Goal: Transaction & Acquisition: Purchase product/service

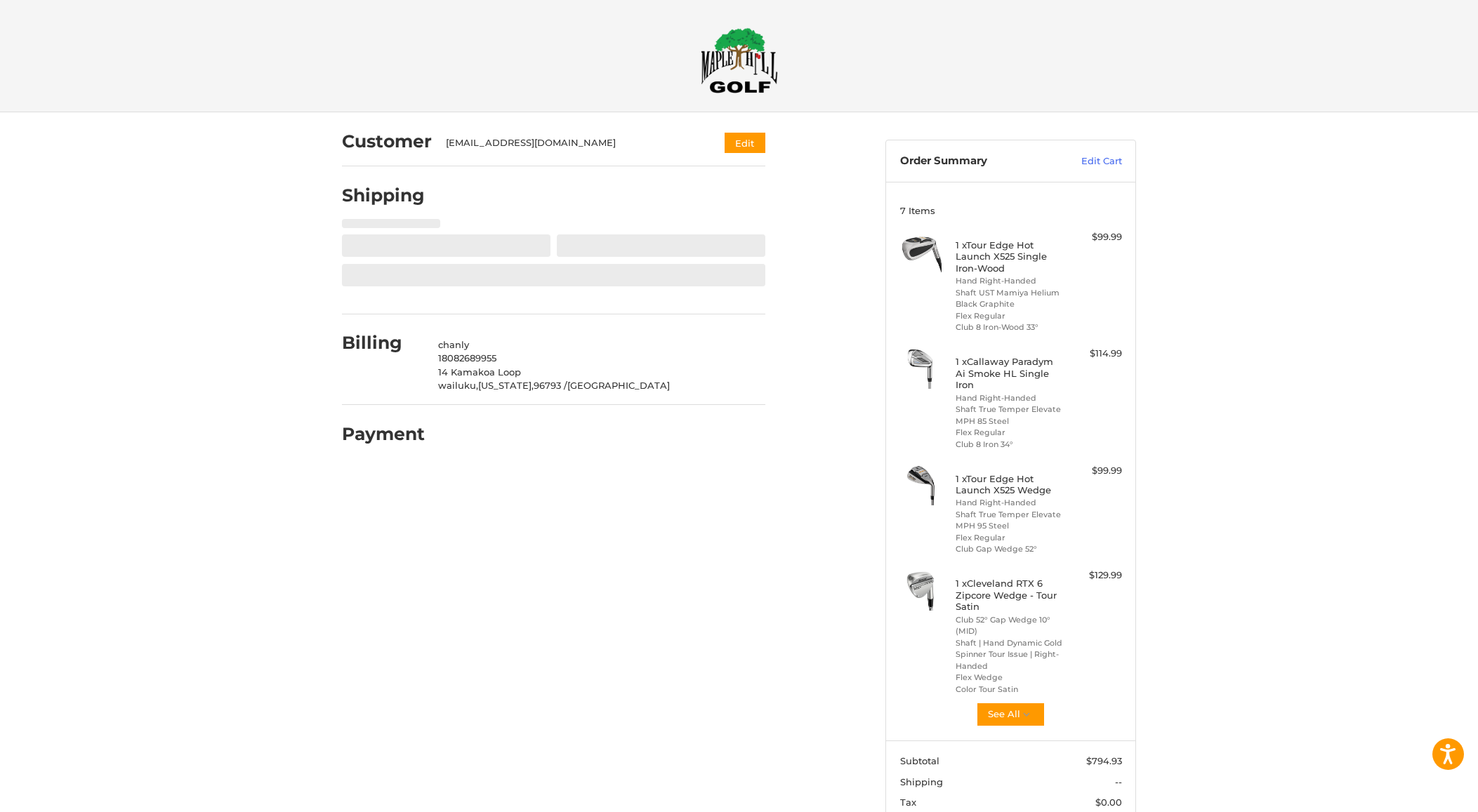
select select "**"
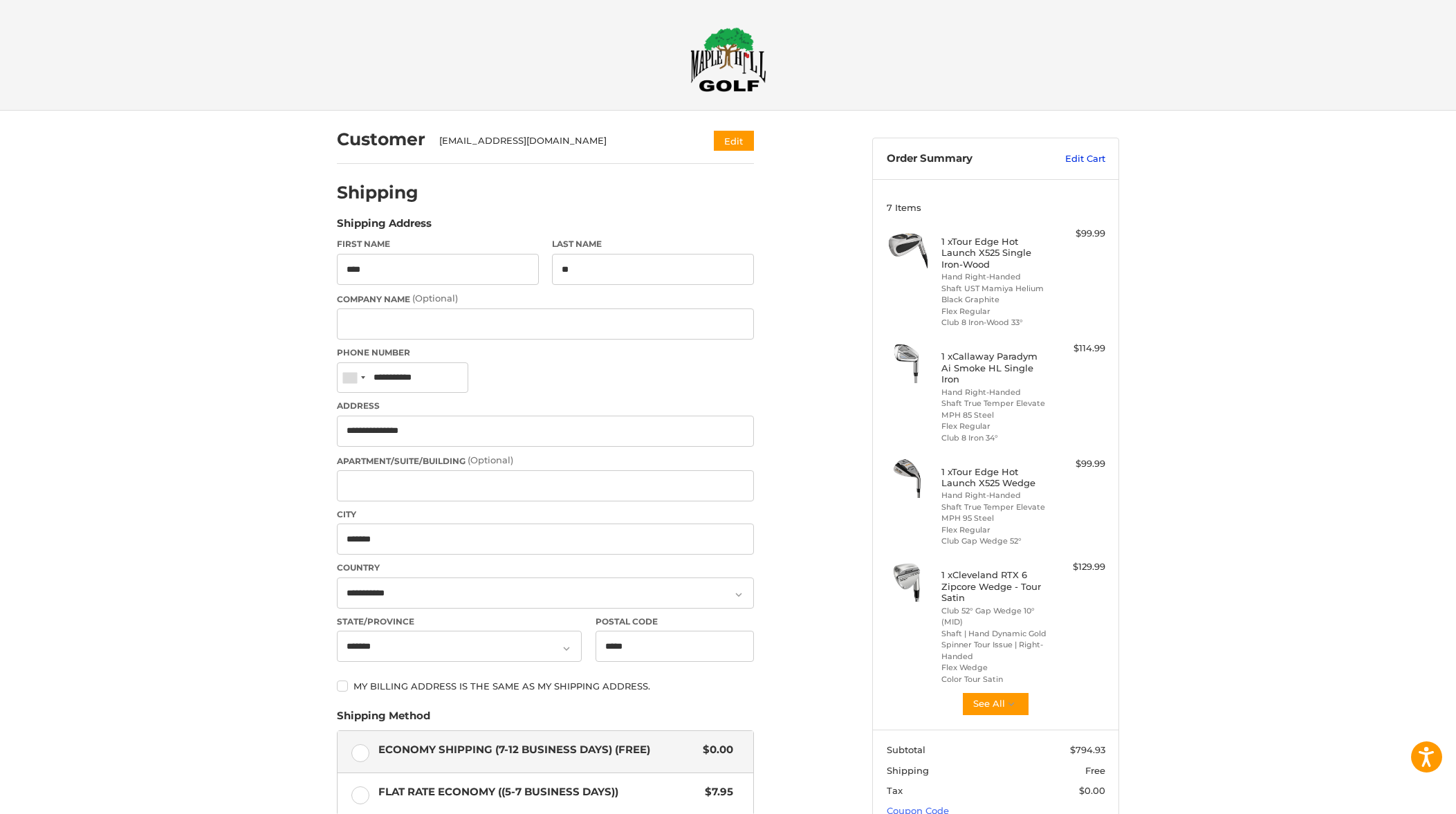
click at [1086, 155] on link "Edit Cart" at bounding box center [1070, 159] width 70 height 14
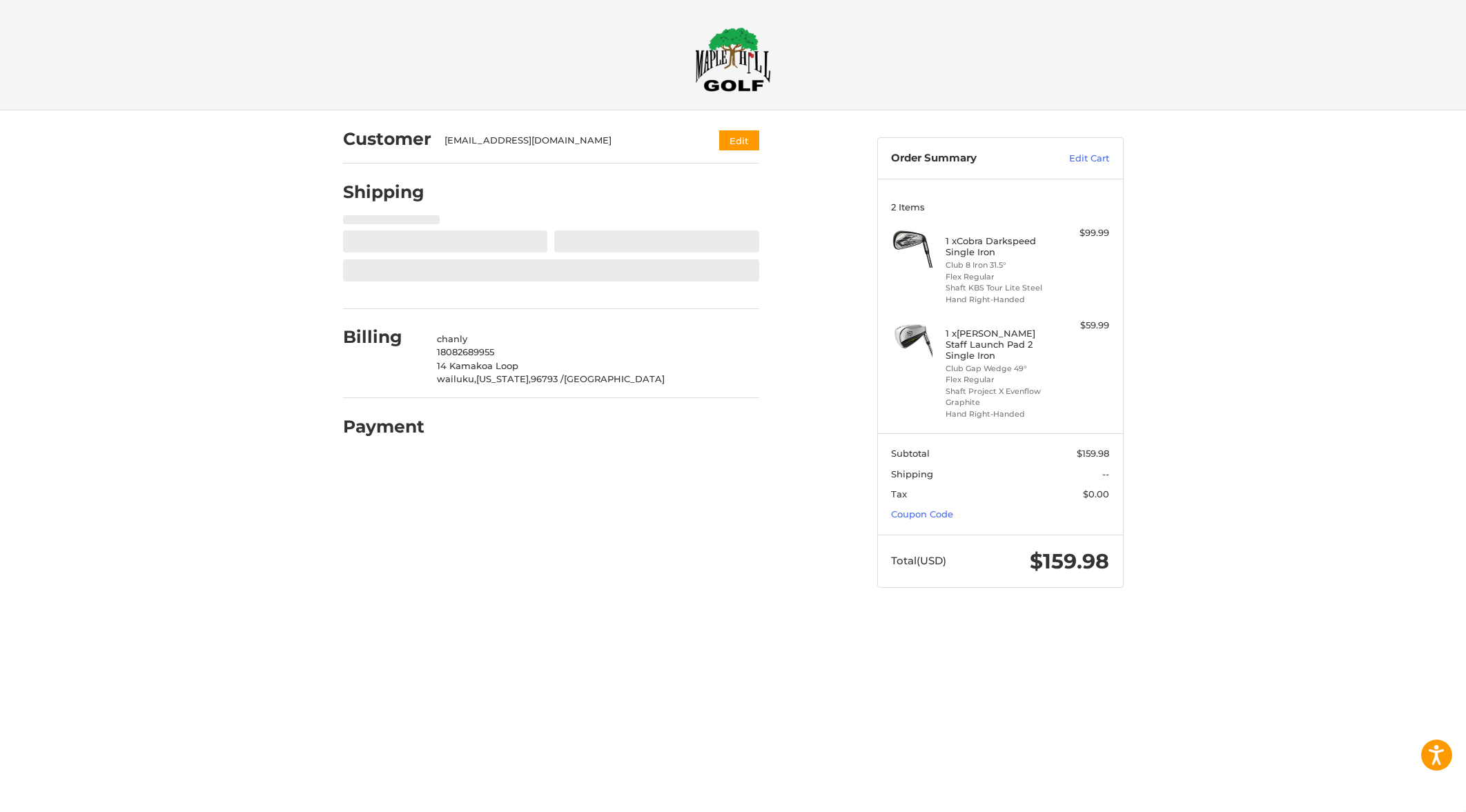
select select "**"
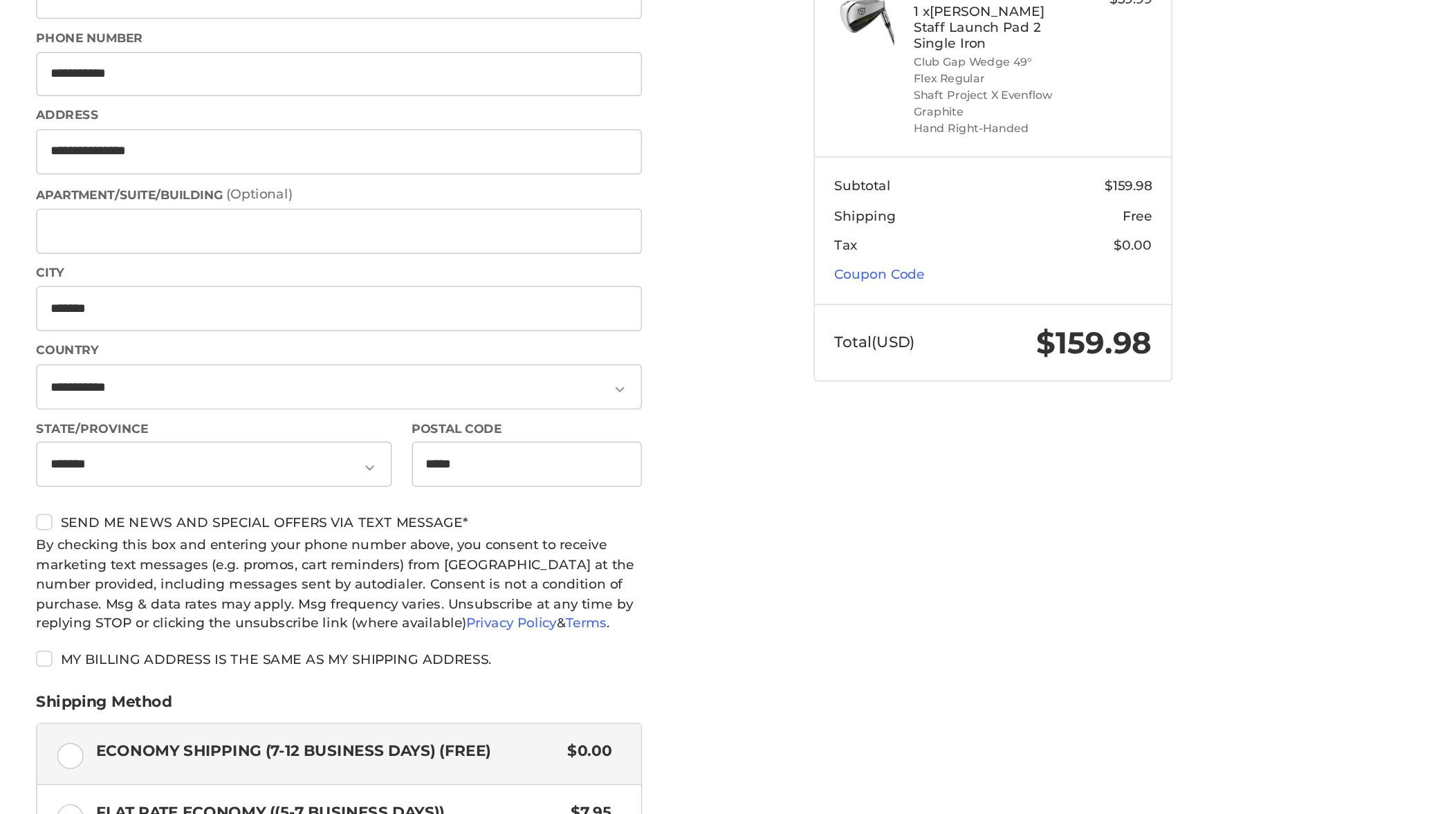
scroll to position [318, 0]
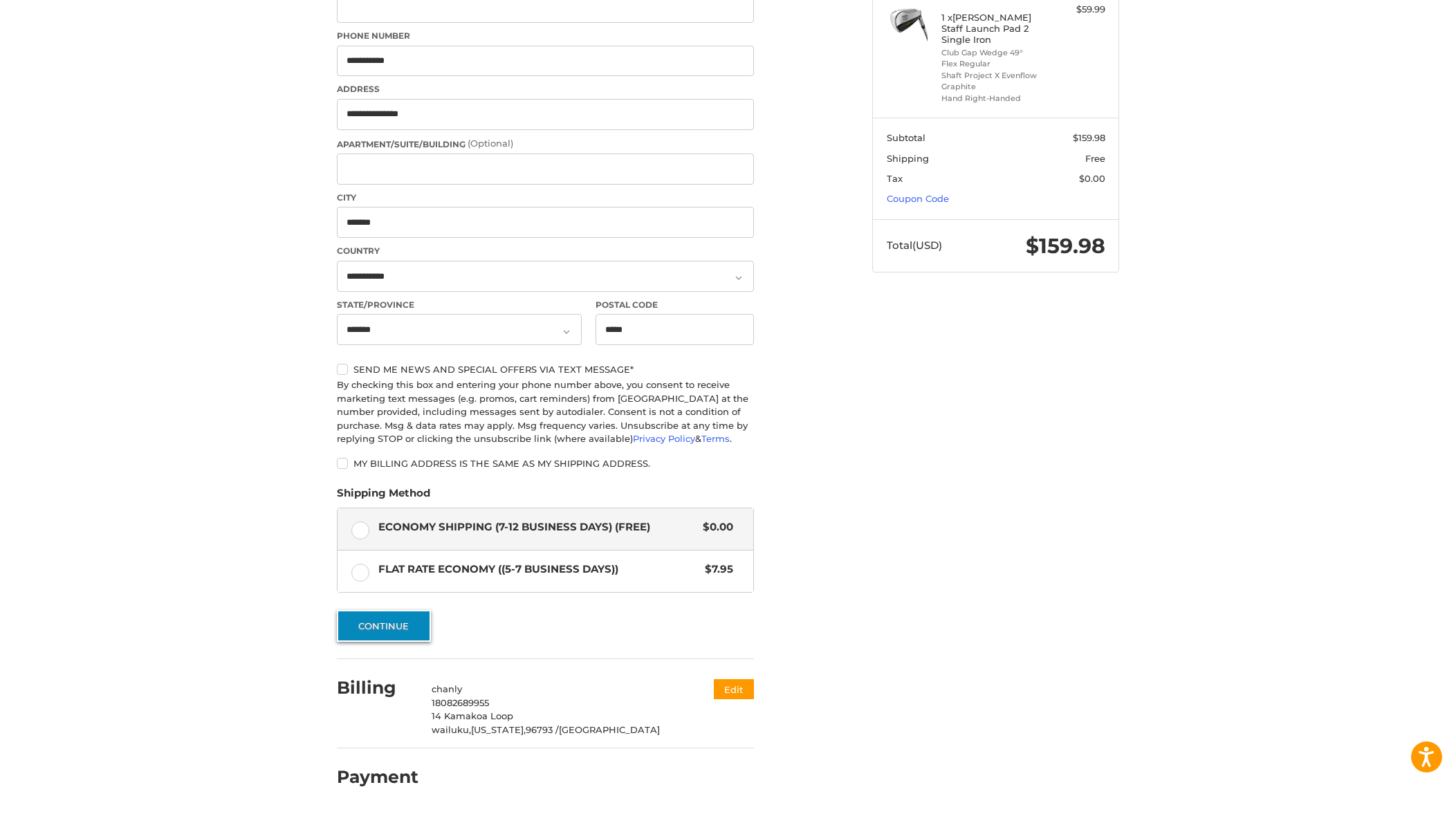
click at [390, 633] on button "Continue" at bounding box center [383, 626] width 94 height 32
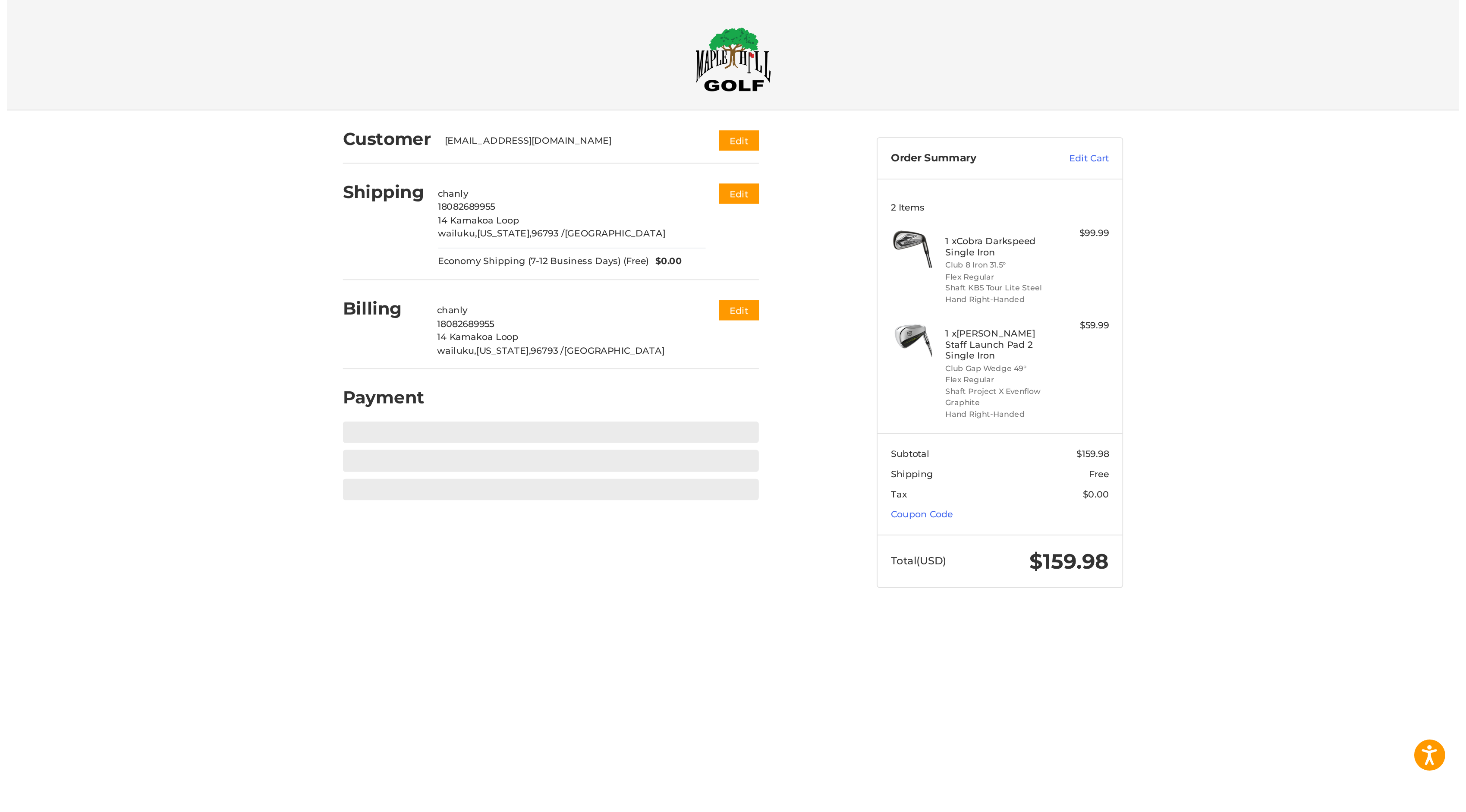
scroll to position [0, 0]
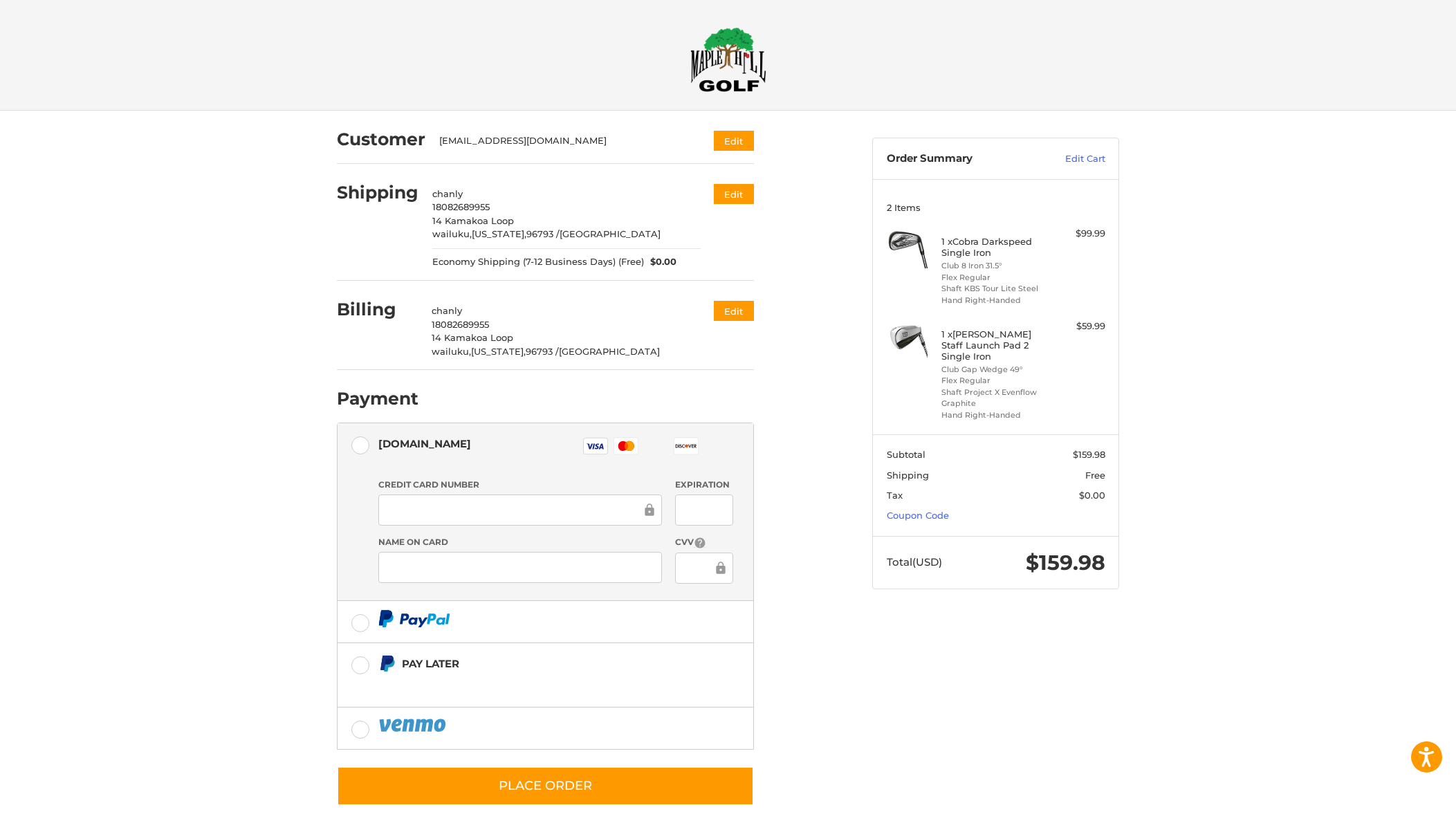
click at [511, 499] on div at bounding box center [520, 510] width 284 height 31
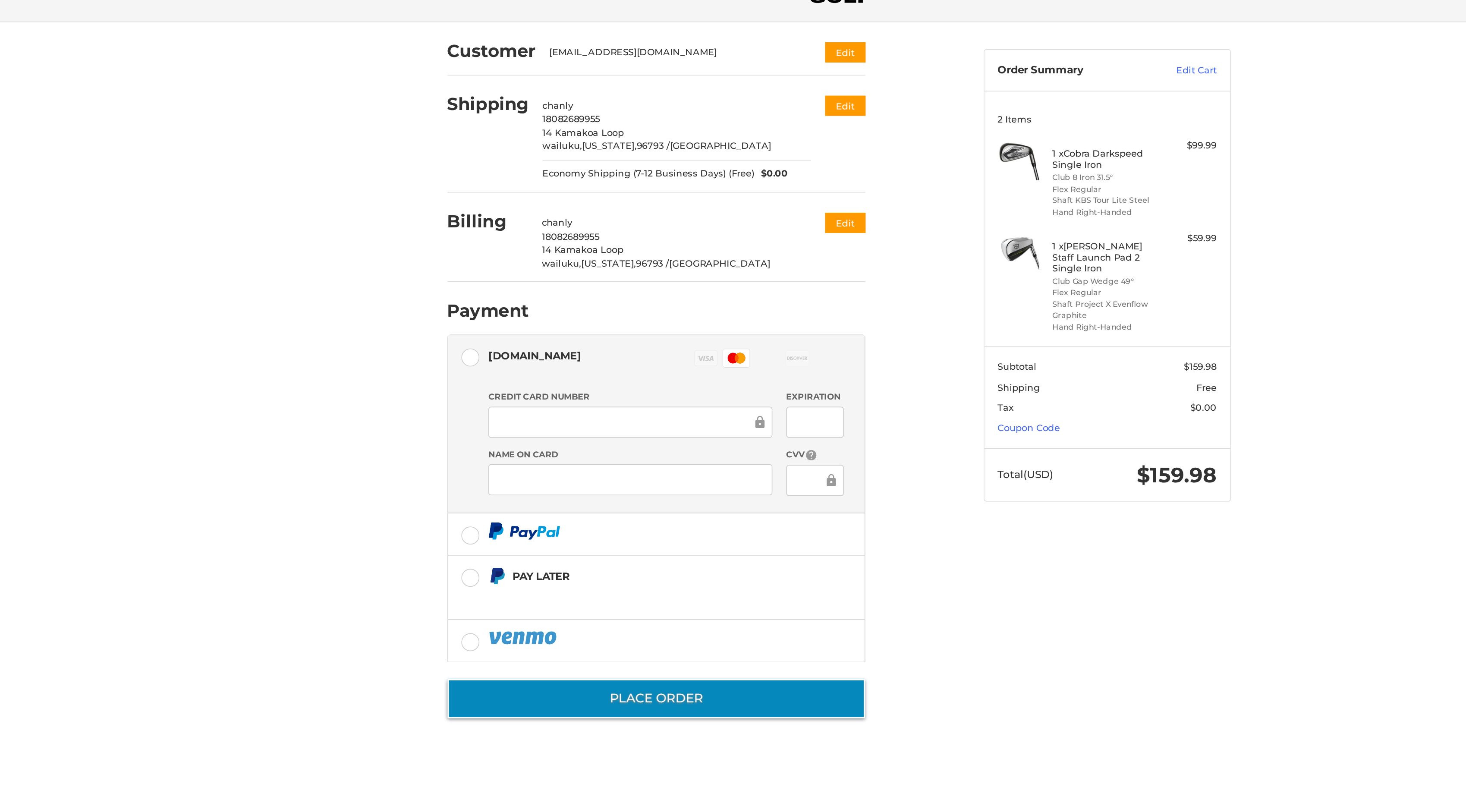
click at [652, 490] on button "Place Order" at bounding box center [619, 490] width 260 height 24
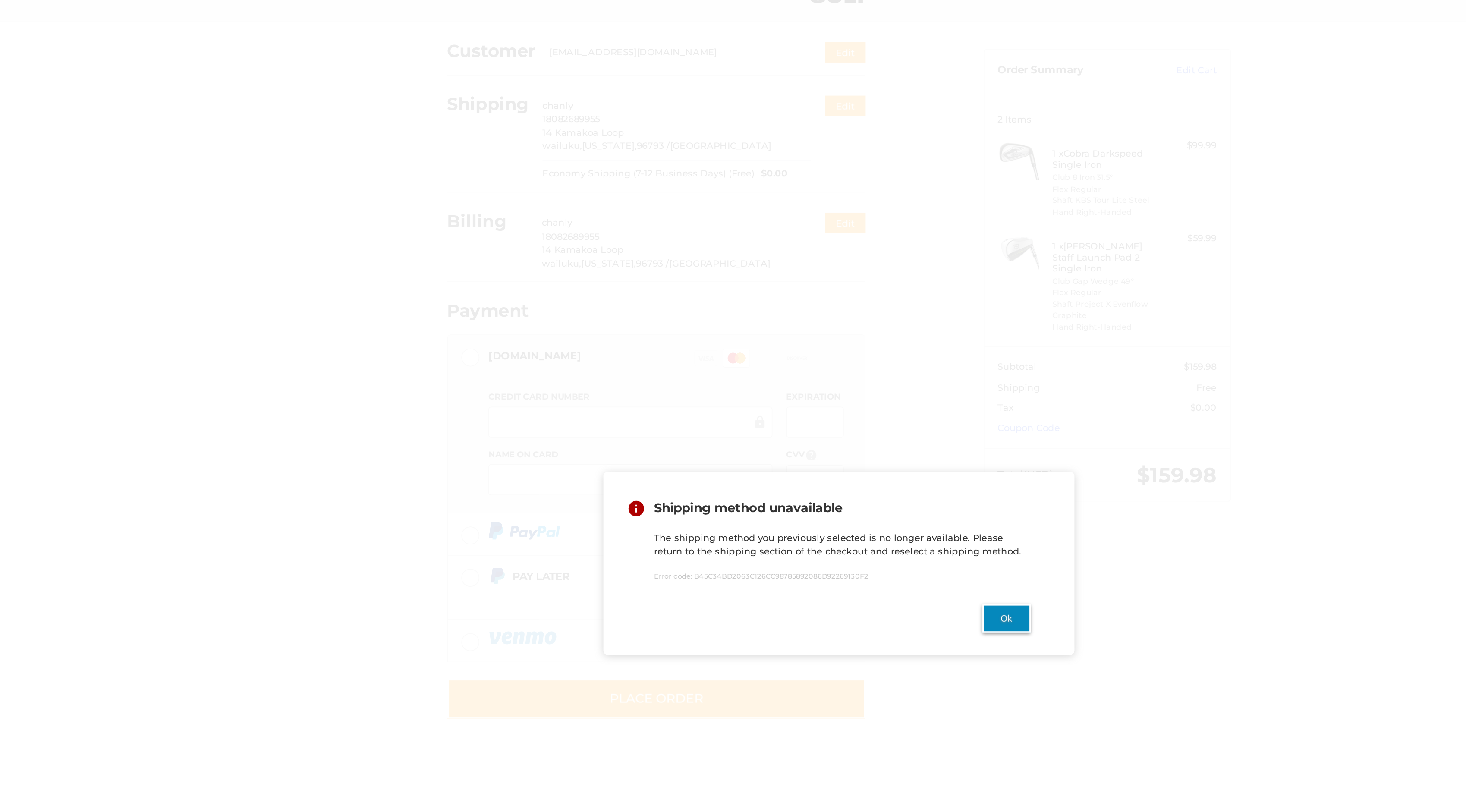
click at [834, 443] on button "Ok" at bounding box center [837, 440] width 30 height 18
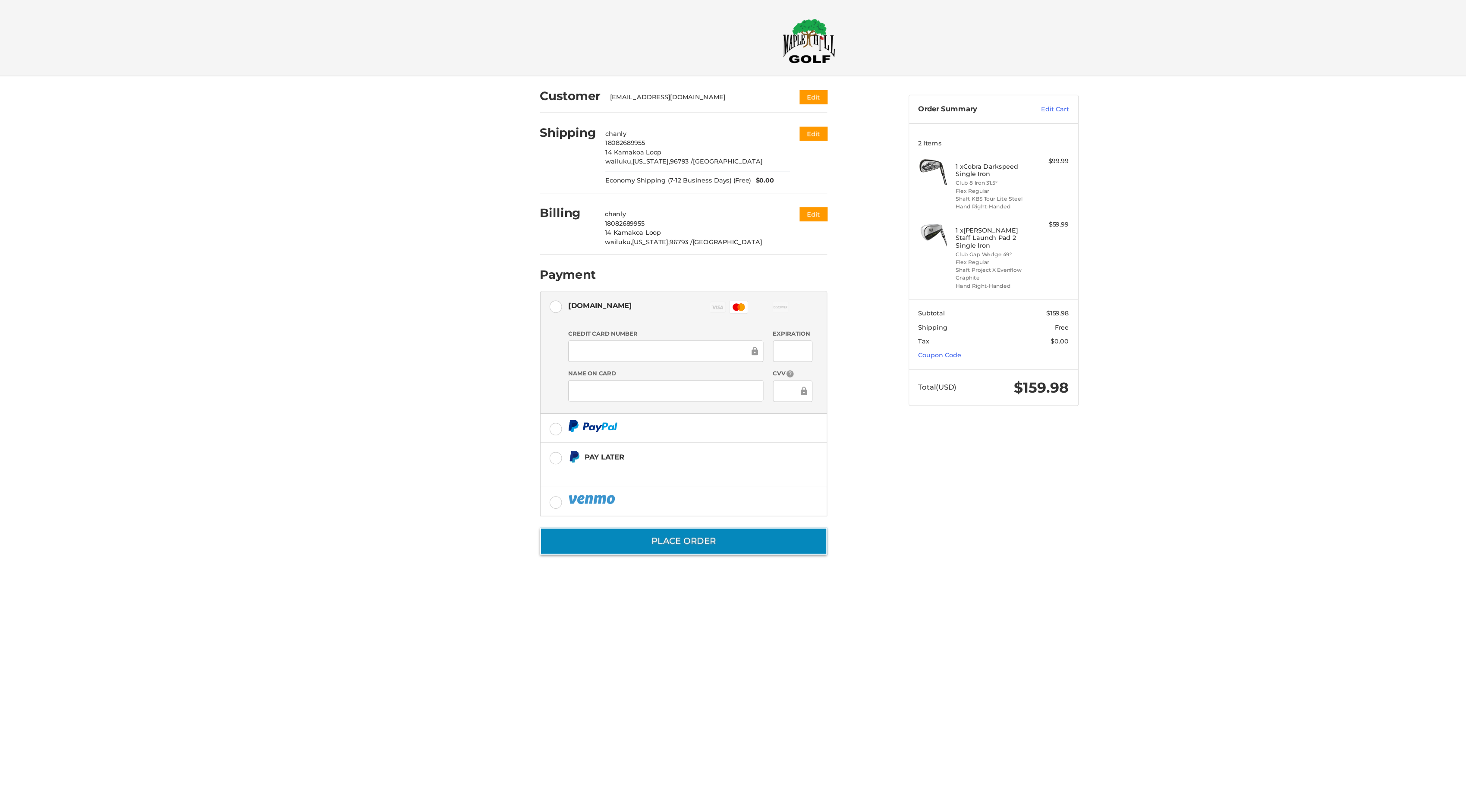
click at [683, 497] on button "Place Order" at bounding box center [619, 490] width 260 height 24
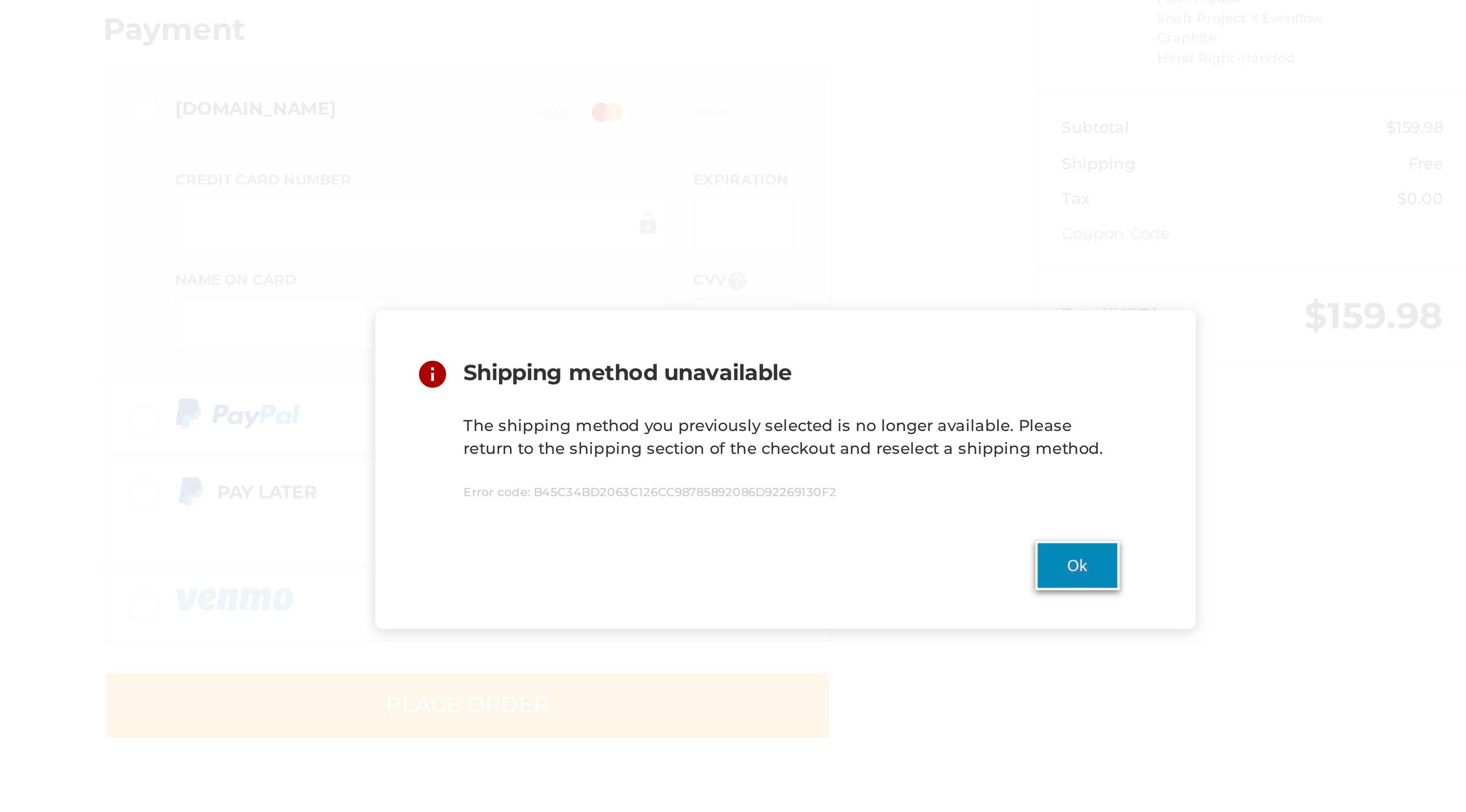
click at [837, 442] on button "Ok" at bounding box center [837, 440] width 30 height 18
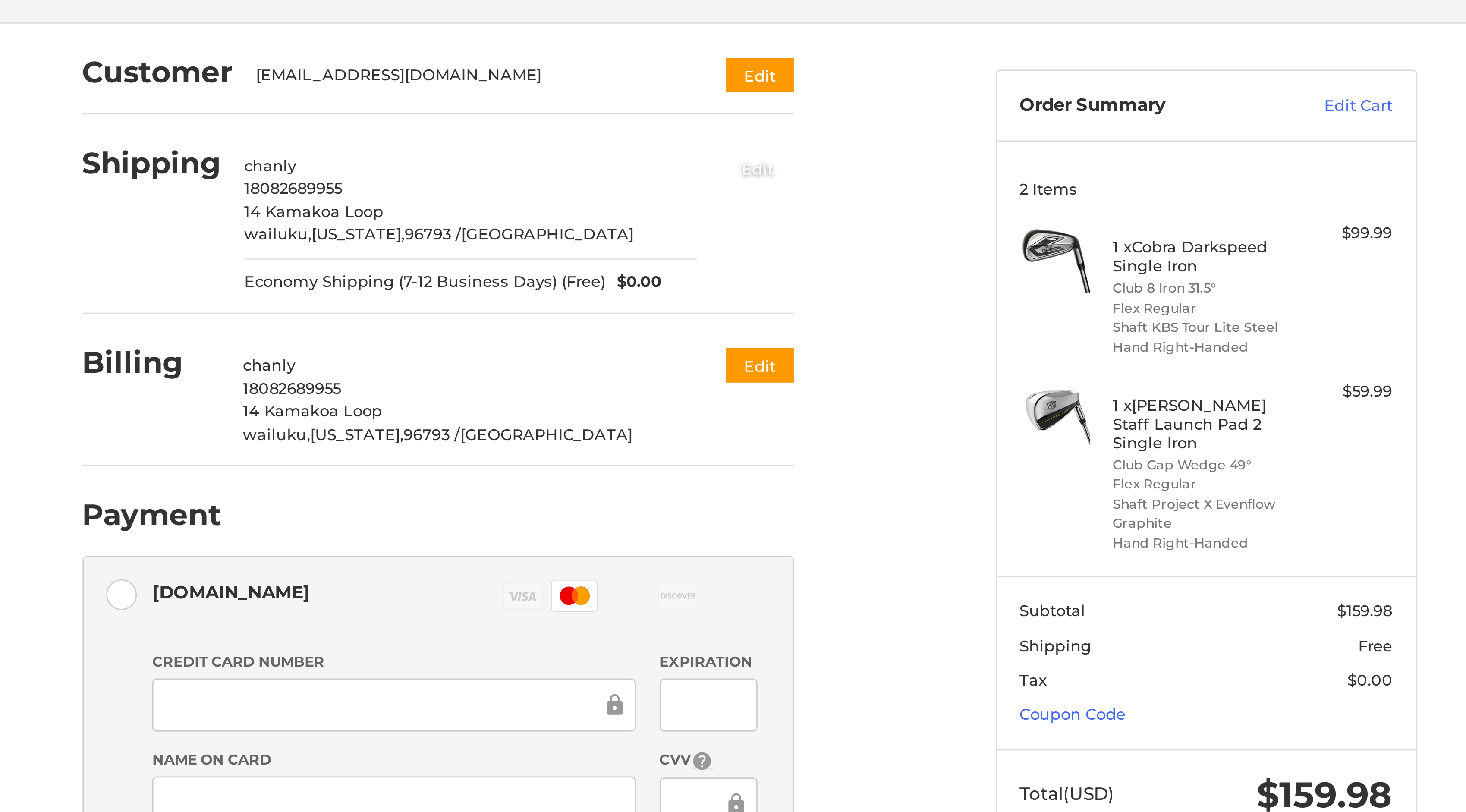
click at [735, 123] on button "Edit" at bounding box center [736, 122] width 27 height 14
select select "**"
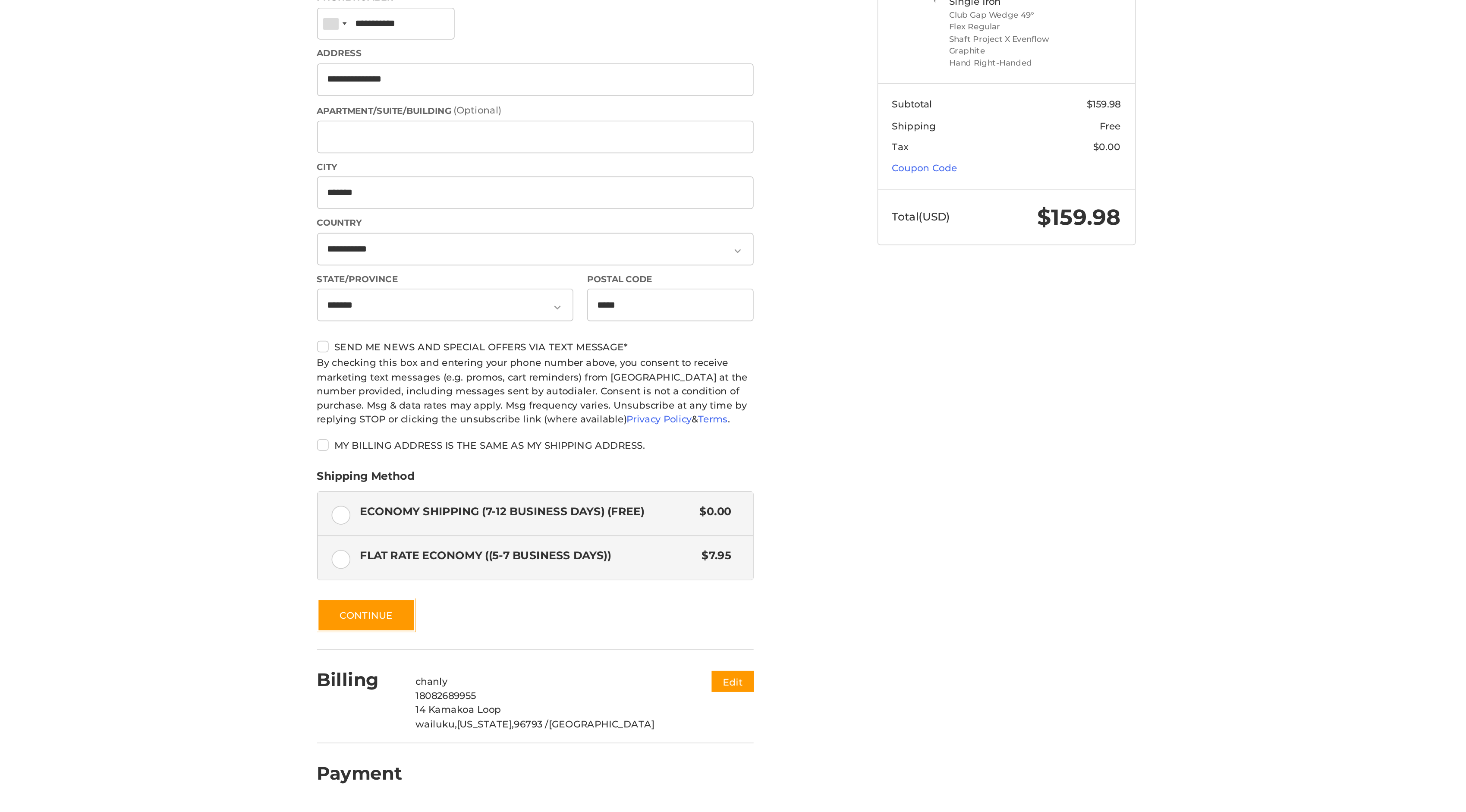
click at [505, 508] on label "Flat Rate Economy ((5-7 Business Days)) $7.95" at bounding box center [619, 554] width 260 height 26
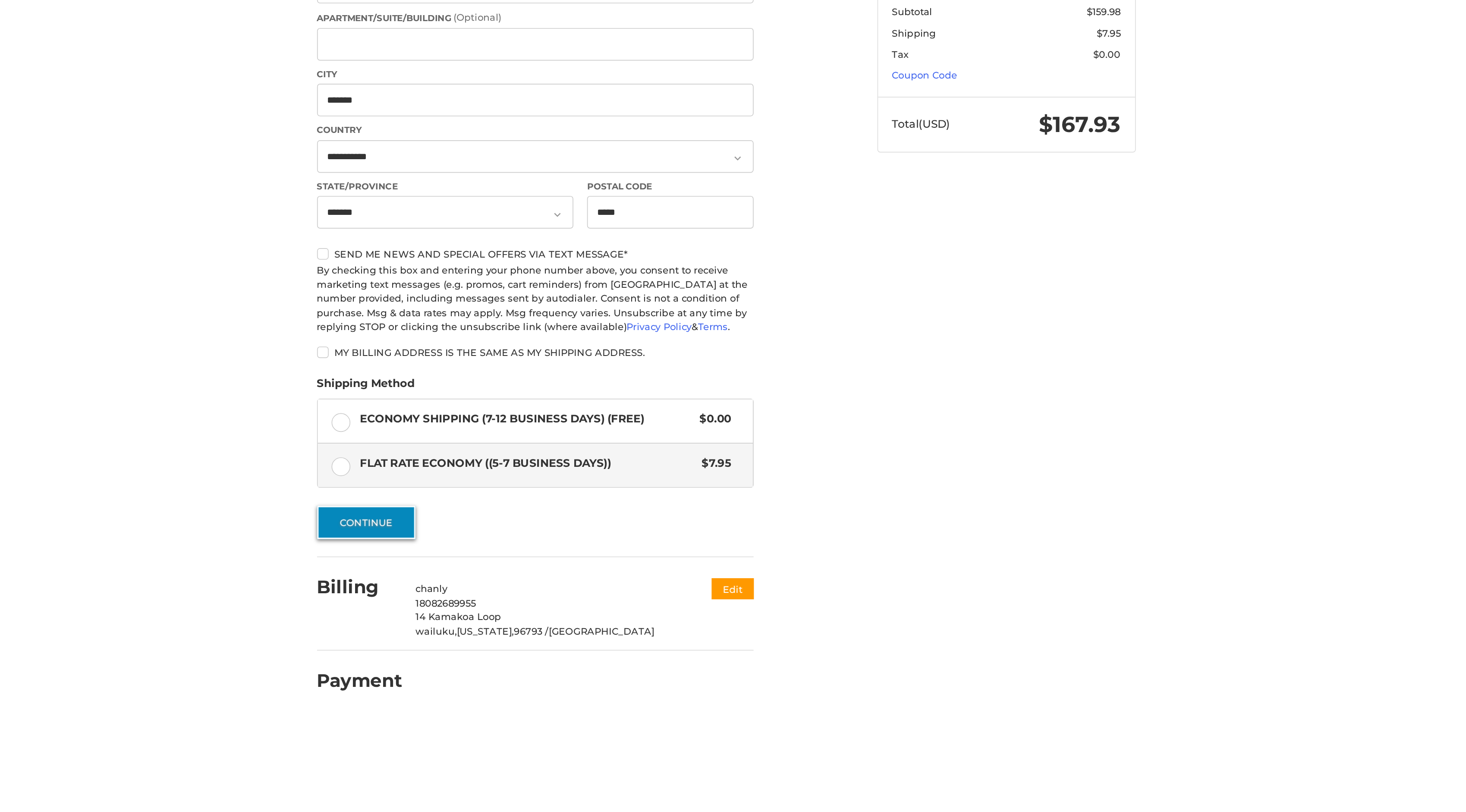
click at [523, 508] on button "Continue" at bounding box center [518, 588] width 59 height 20
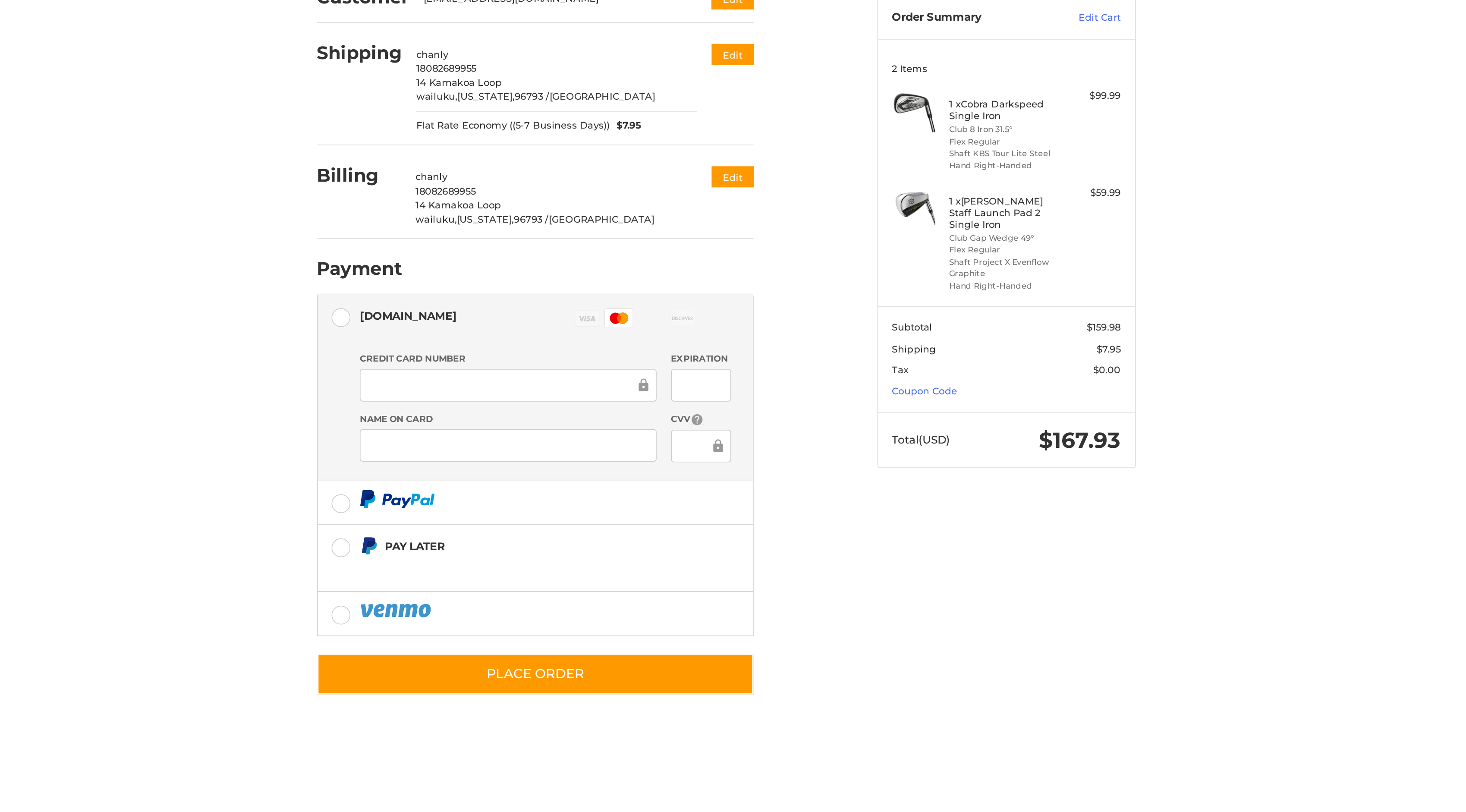
click at [601, 349] on iframe at bounding box center [603, 353] width 165 height 10
click at [601, 349] on iframe at bounding box center [603, 353] width 165 height 10
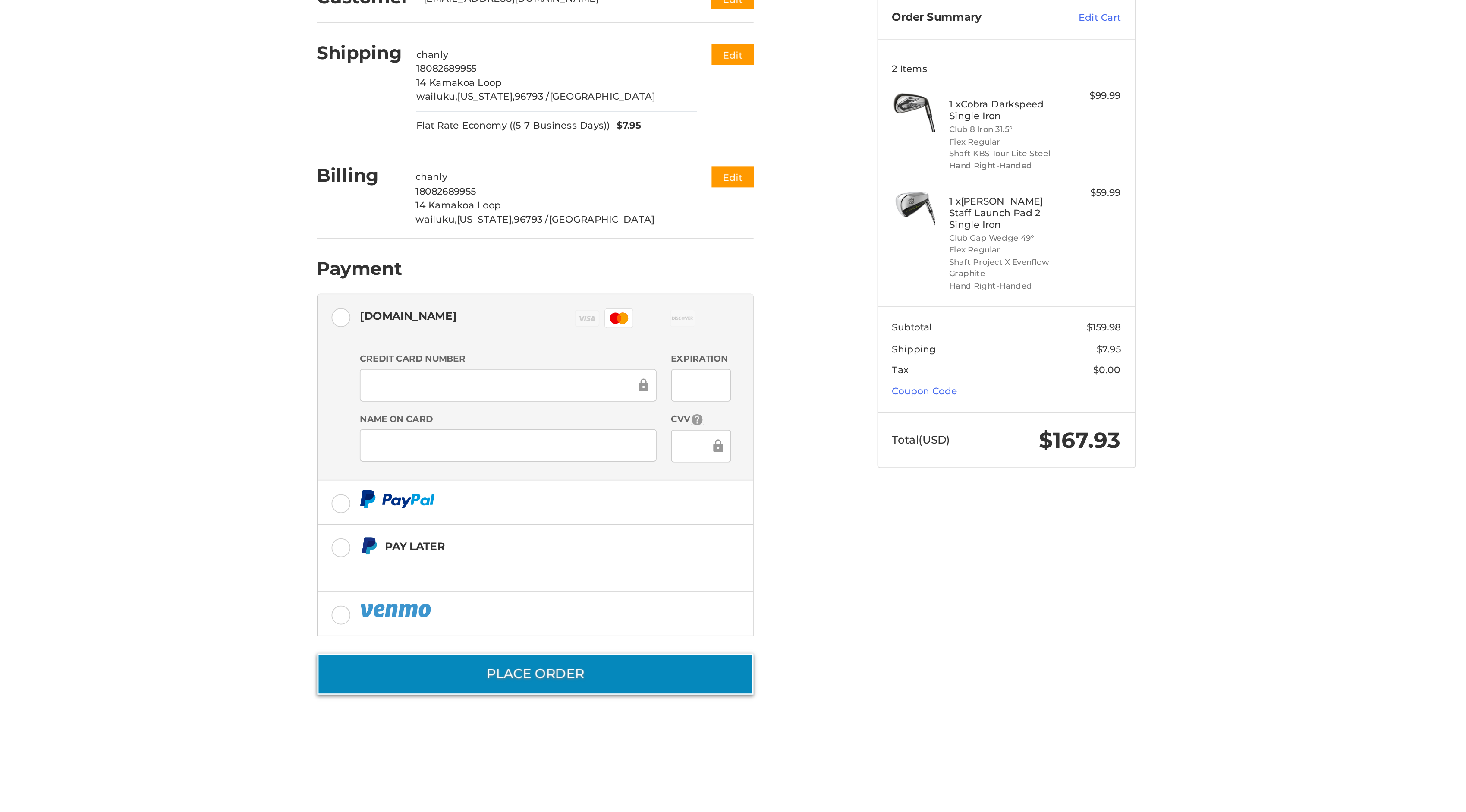
click at [687, 490] on button "Place Order" at bounding box center [619, 490] width 260 height 24
